Goal: Complete application form

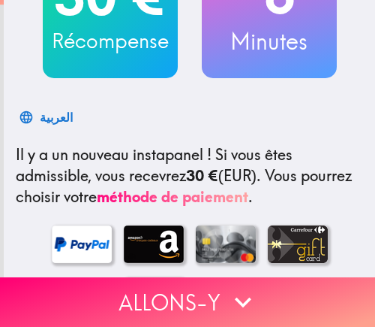
scroll to position [225, 0]
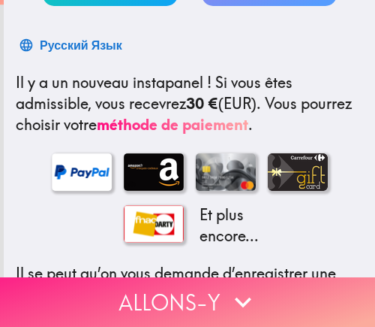
drag, startPoint x: 250, startPoint y: 299, endPoint x: 271, endPoint y: 291, distance: 22.6
click at [250, 299] on icon "button" at bounding box center [243, 301] width 33 height 33
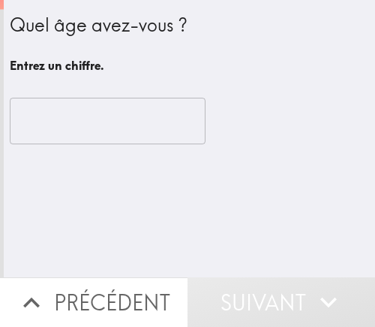
click at [43, 122] on input "number" at bounding box center [108, 121] width 196 height 47
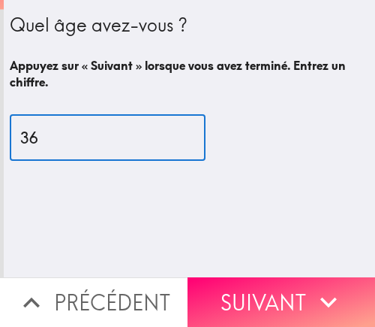
type input "3"
type input "60"
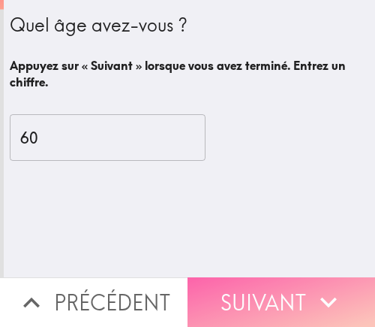
click at [245, 282] on button "Suivant" at bounding box center [282, 302] width 188 height 50
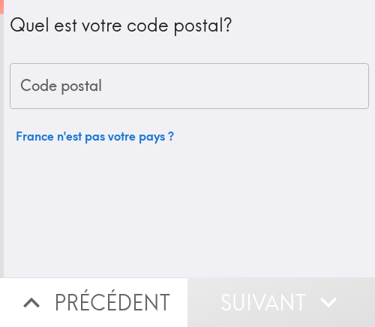
click at [74, 95] on input "Code postal" at bounding box center [190, 86] width 360 height 47
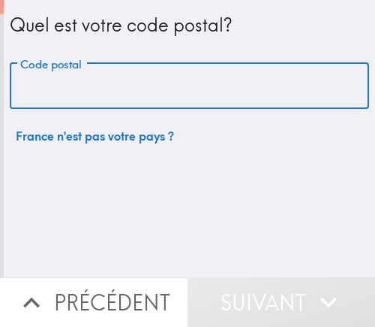
paste input "75002"
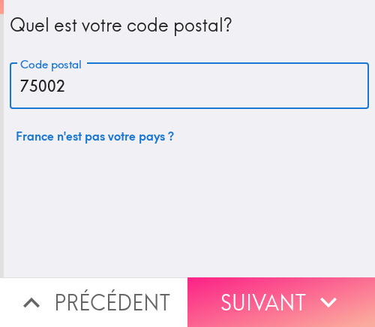
type input "75002"
click at [231, 290] on button "Suivant" at bounding box center [282, 302] width 188 height 50
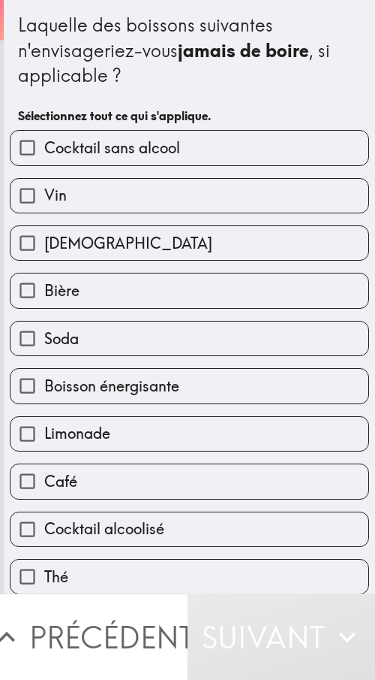
drag, startPoint x: 254, startPoint y: 32, endPoint x: 185, endPoint y: 83, distance: 85.8
click at [185, 83] on div "Laquelle des boissons suivantes n'envisageriez-vous jamais [PERSON_NAME] , si a…" at bounding box center [189, 51] width 343 height 76
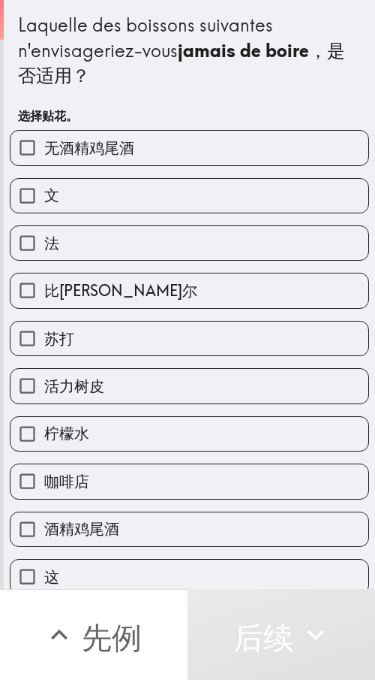
click at [133, 88] on div "Laquelle des boissons suivantes n'envisageriez-vous jamais [PERSON_NAME] ，是否适用？" at bounding box center [189, 51] width 343 height 76
drag, startPoint x: 213, startPoint y: 86, endPoint x: 31, endPoint y: 50, distance: 185.4
click at [31, 50] on font "Laquelle des boissons suivantes n'envisageriez-vous" at bounding box center [148, 38] width 260 height 48
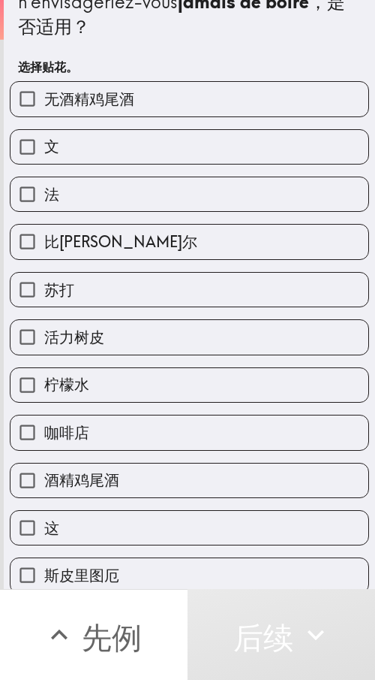
scroll to position [75, 0]
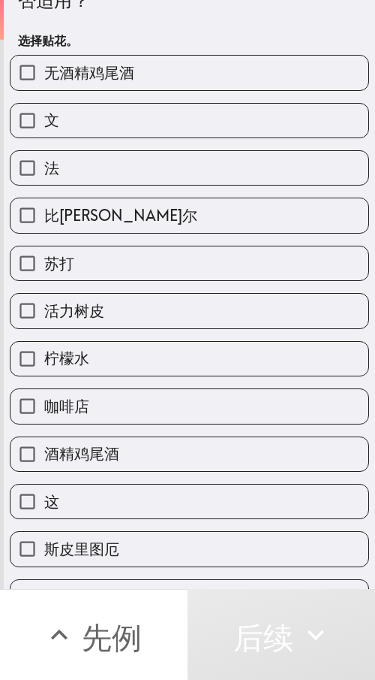
click at [100, 134] on label "文" at bounding box center [190, 121] width 358 height 34
click at [44, 134] on input "文" at bounding box center [28, 121] width 34 height 34
checkbox input "true"
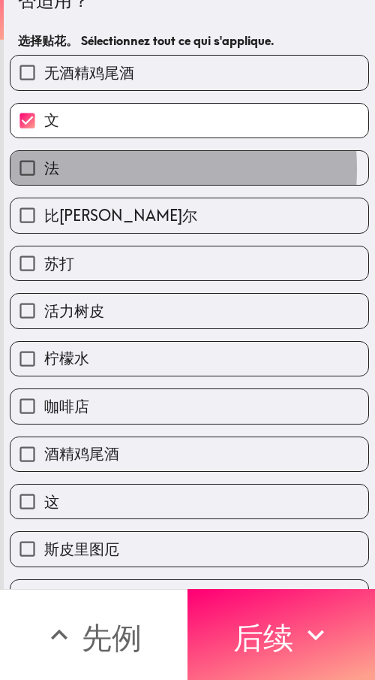
click at [104, 169] on label "法" at bounding box center [190, 168] width 358 height 34
click at [44, 169] on input "法" at bounding box center [28, 168] width 34 height 34
checkbox input "true"
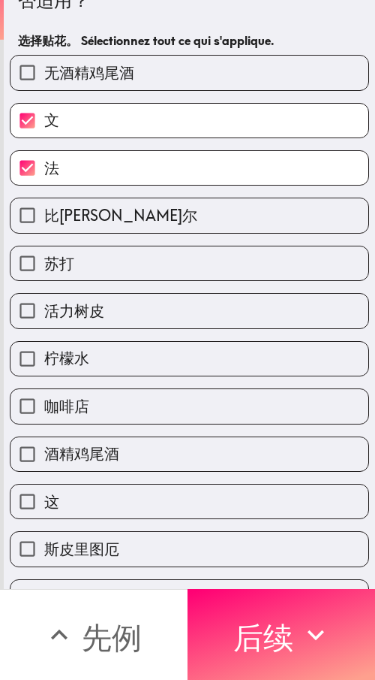
click at [89, 89] on label "无酒精鸡尾酒" at bounding box center [190, 73] width 358 height 34
click at [44, 89] on input "无酒精鸡尾酒" at bounding box center [28, 73] width 34 height 34
checkbox input "true"
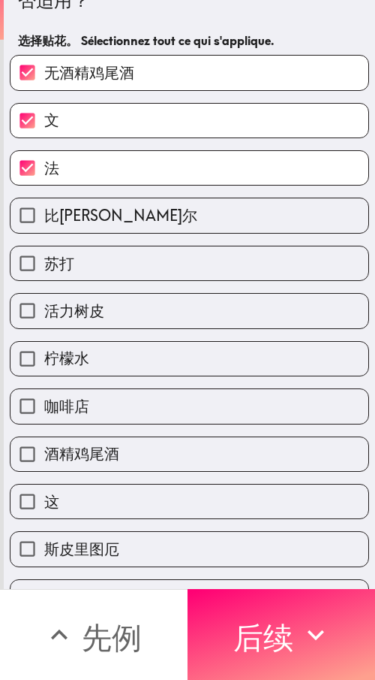
click at [85, 224] on label "比[PERSON_NAME]尔" at bounding box center [190, 215] width 358 height 34
click at [44, 224] on input "比[PERSON_NAME]尔" at bounding box center [28, 215] width 34 height 34
checkbox input "true"
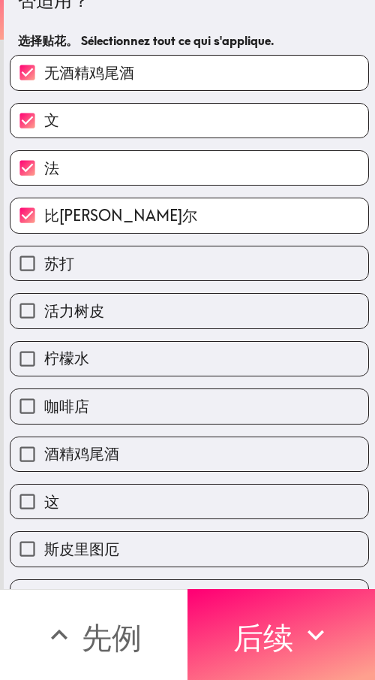
drag, startPoint x: 86, startPoint y: 264, endPoint x: 83, endPoint y: 293, distance: 29.4
click at [86, 264] on label "苏打" at bounding box center [190, 263] width 358 height 34
click at [44, 264] on input "苏打" at bounding box center [28, 263] width 34 height 34
checkbox input "true"
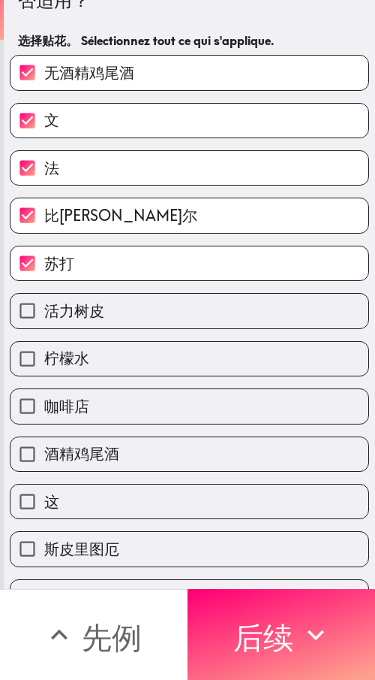
drag, startPoint x: 83, startPoint y: 304, endPoint x: 83, endPoint y: 317, distance: 12.8
click at [83, 305] on font "活力树皮" at bounding box center [74, 310] width 60 height 19
click at [44, 305] on input "活力树皮" at bounding box center [28, 311] width 34 height 34
checkbox input "true"
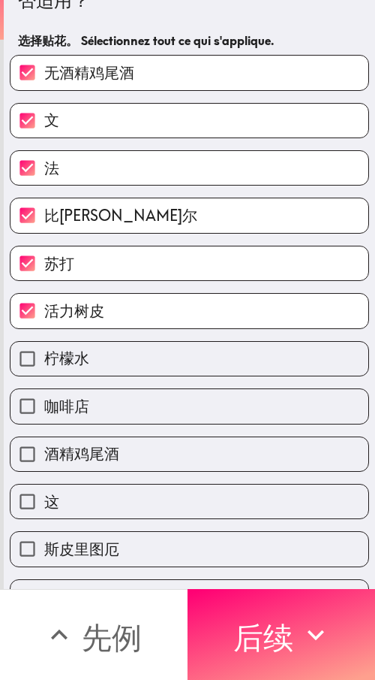
click at [83, 326] on label "柠檬水" at bounding box center [190, 359] width 358 height 34
click at [44, 326] on input "柠檬水" at bounding box center [28, 359] width 34 height 34
checkbox input "true"
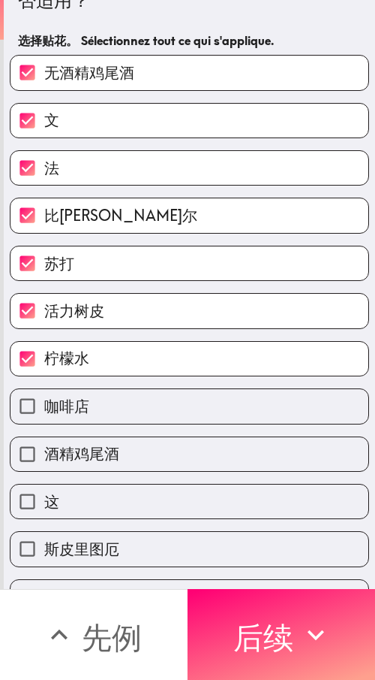
click at [83, 326] on div "咖啡店" at bounding box center [184, 399] width 372 height 47
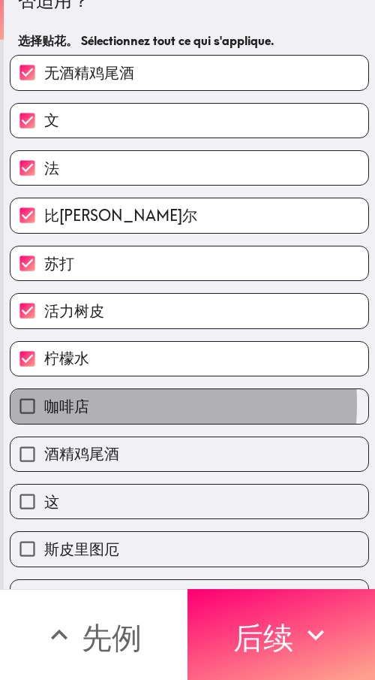
click at [80, 326] on font "咖啡店" at bounding box center [66, 405] width 45 height 19
click at [44, 326] on input "咖啡店" at bounding box center [28, 406] width 34 height 34
checkbox input "true"
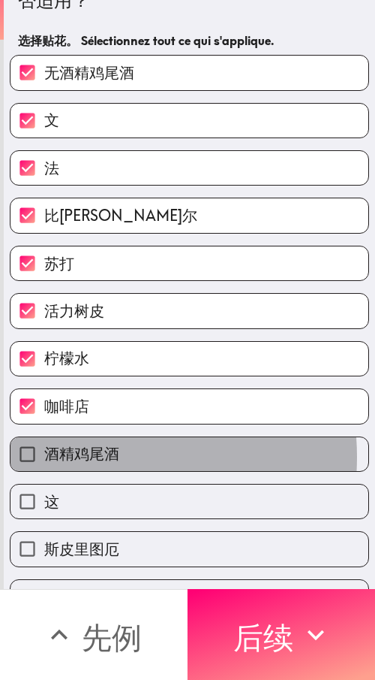
click at [83, 326] on font "酒精鸡尾酒" at bounding box center [81, 453] width 75 height 19
click at [44, 326] on input "酒精鸡尾酒" at bounding box center [28, 454] width 34 height 34
checkbox input "true"
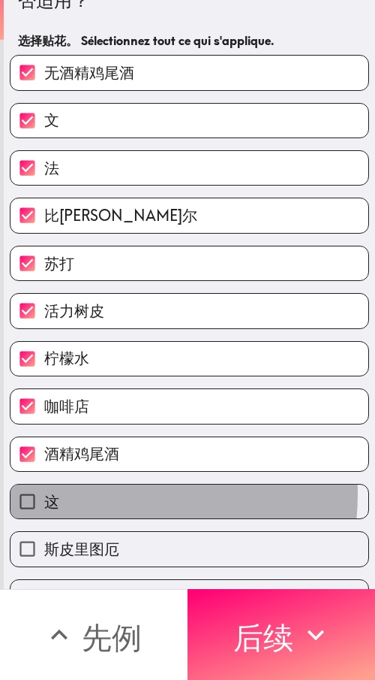
click at [85, 326] on label "这" at bounding box center [190, 501] width 358 height 34
click at [44, 326] on input "这" at bounding box center [28, 501] width 34 height 34
checkbox input "true"
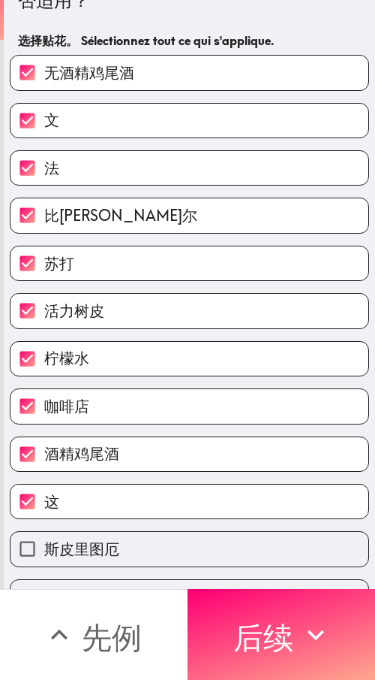
click at [81, 326] on font "斯皮里图厄" at bounding box center [81, 548] width 75 height 19
click at [44, 326] on input "斯皮里图厄" at bounding box center [28, 549] width 34 height 34
checkbox input "true"
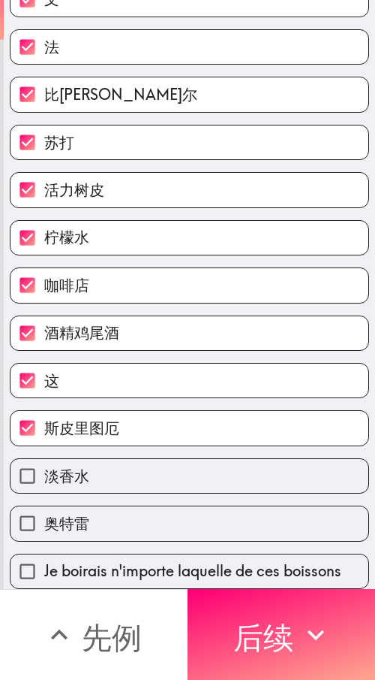
scroll to position [209, 0]
drag, startPoint x: 93, startPoint y: 460, endPoint x: 80, endPoint y: 478, distance: 21.9
click at [92, 326] on label "淡香水" at bounding box center [190, 476] width 358 height 34
click at [44, 326] on input "淡香水" at bounding box center [28, 476] width 34 height 34
checkbox input "true"
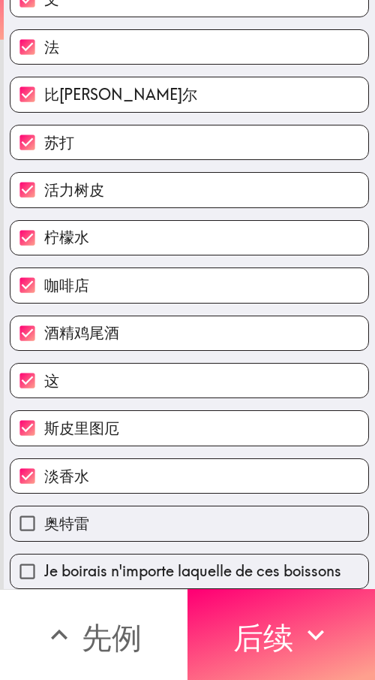
click at [68, 326] on label "奥特雷" at bounding box center [190, 523] width 358 height 34
click at [44, 326] on input "奥特雷" at bounding box center [28, 523] width 34 height 34
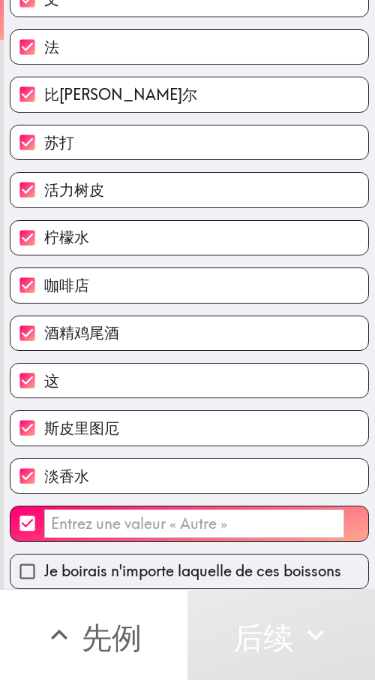
click at [88, 326] on input "​" at bounding box center [194, 523] width 300 height 29
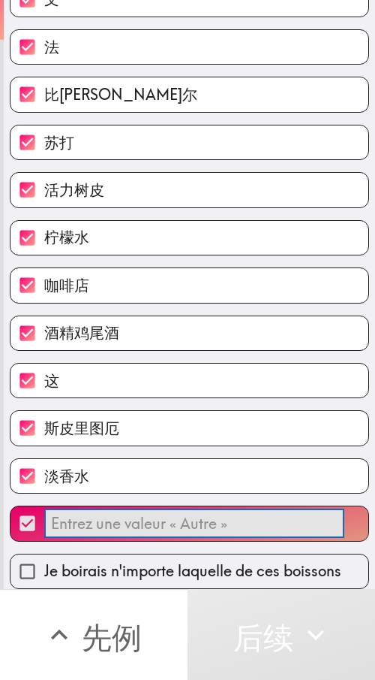
click at [27, 326] on input "​" at bounding box center [28, 523] width 34 height 34
checkbox input "false"
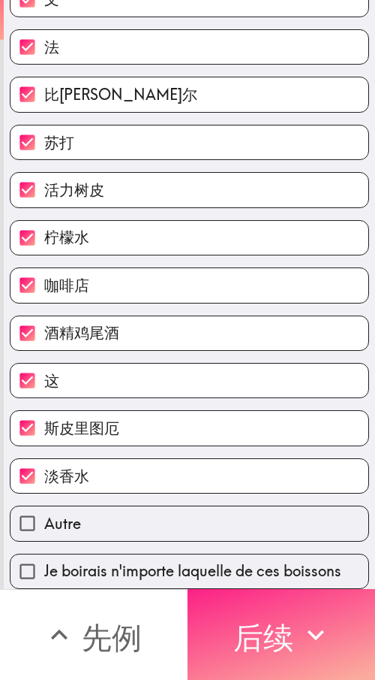
click at [257, 326] on font "后续" at bounding box center [264, 637] width 60 height 38
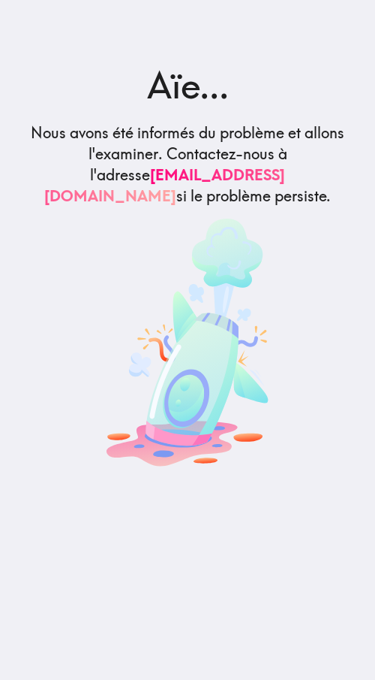
click at [216, 74] on h2 "Aïe..." at bounding box center [188, 85] width 314 height 50
